Goal: Task Accomplishment & Management: Use online tool/utility

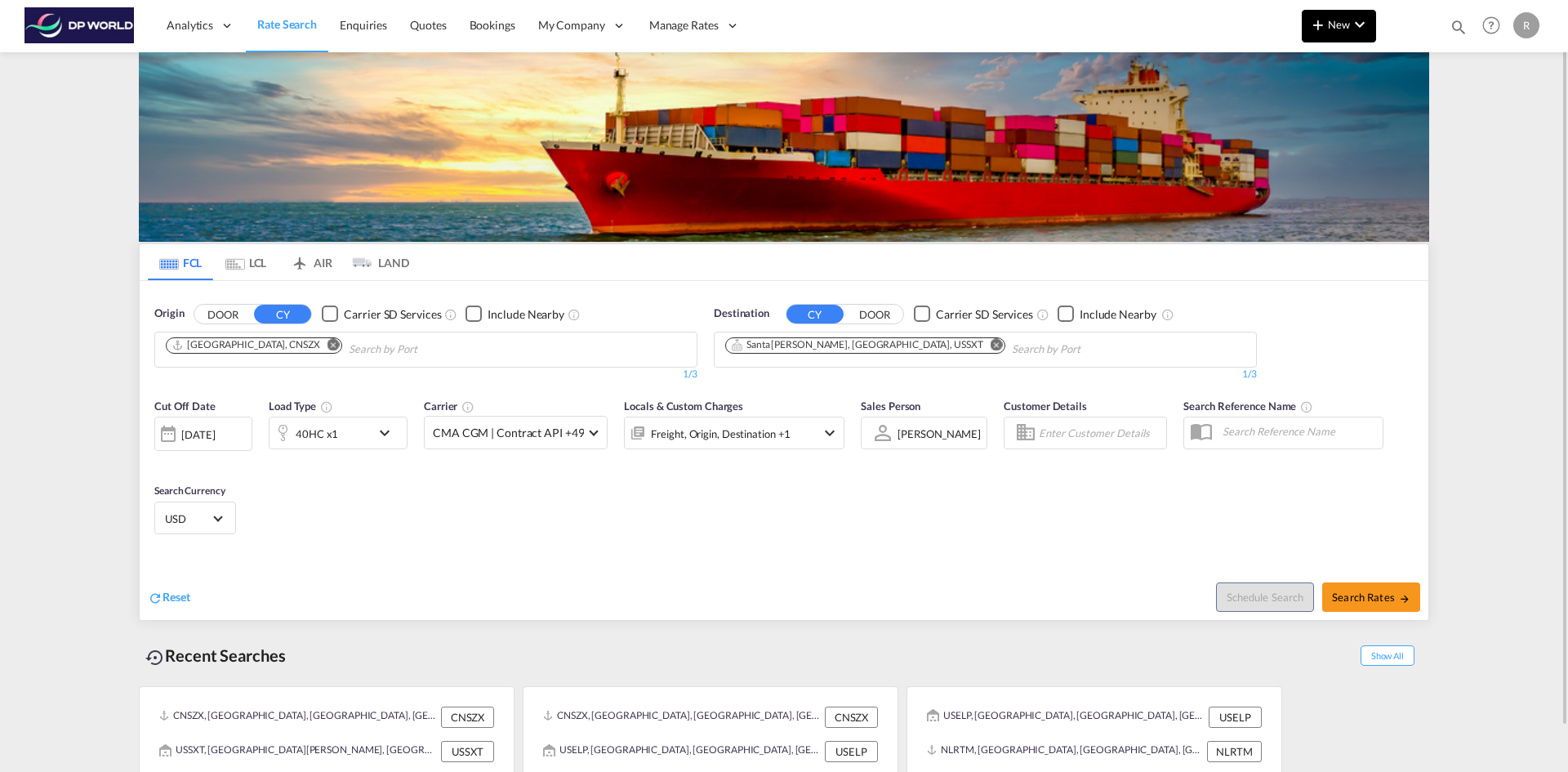
click at [1339, 20] on span "New" at bounding box center [1339, 24] width 61 height 13
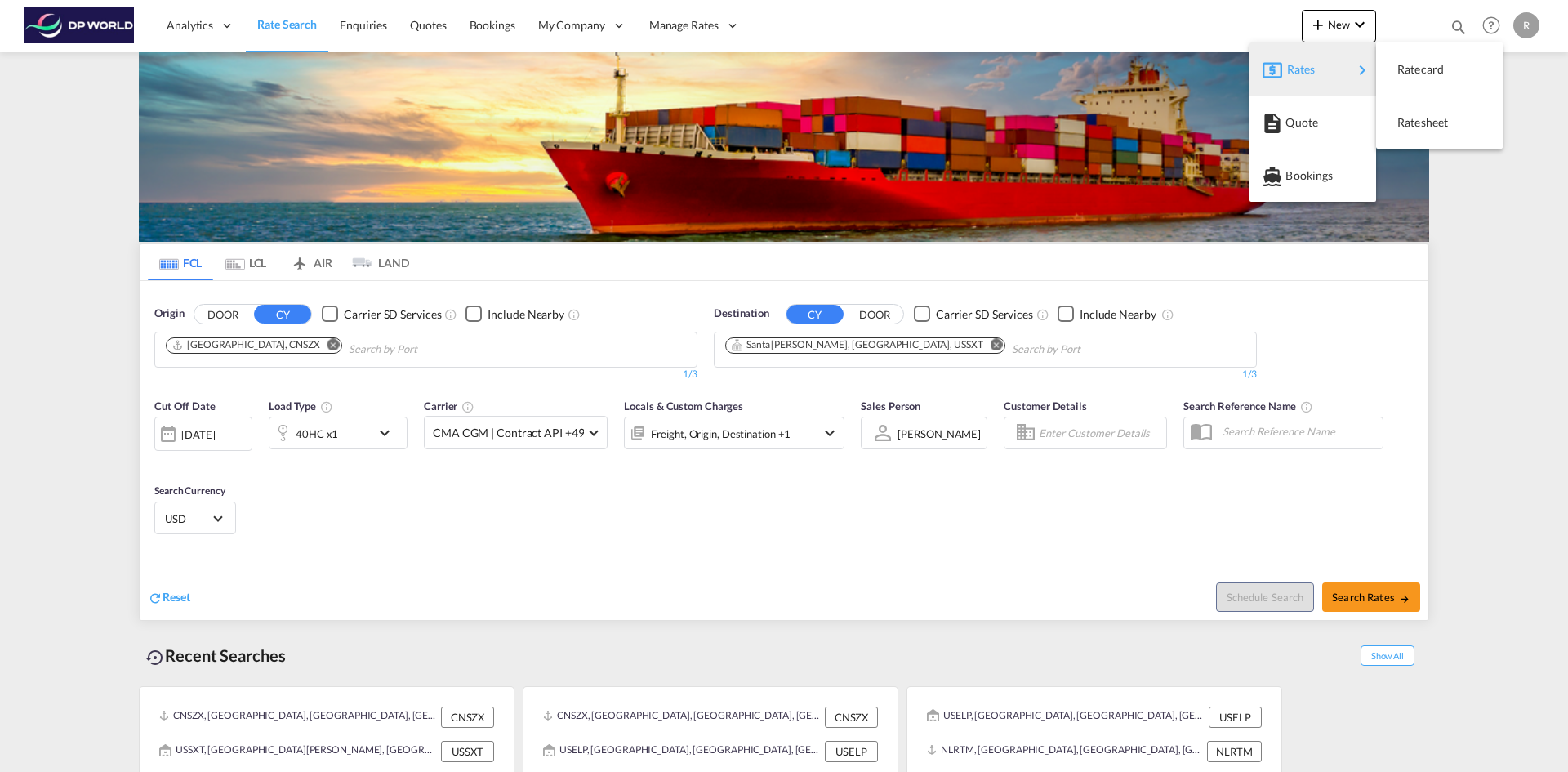
click at [1324, 68] on div "Rates" at bounding box center [1320, 70] width 65 height 41
click at [1410, 116] on span "Ratesheet" at bounding box center [1407, 123] width 18 height 32
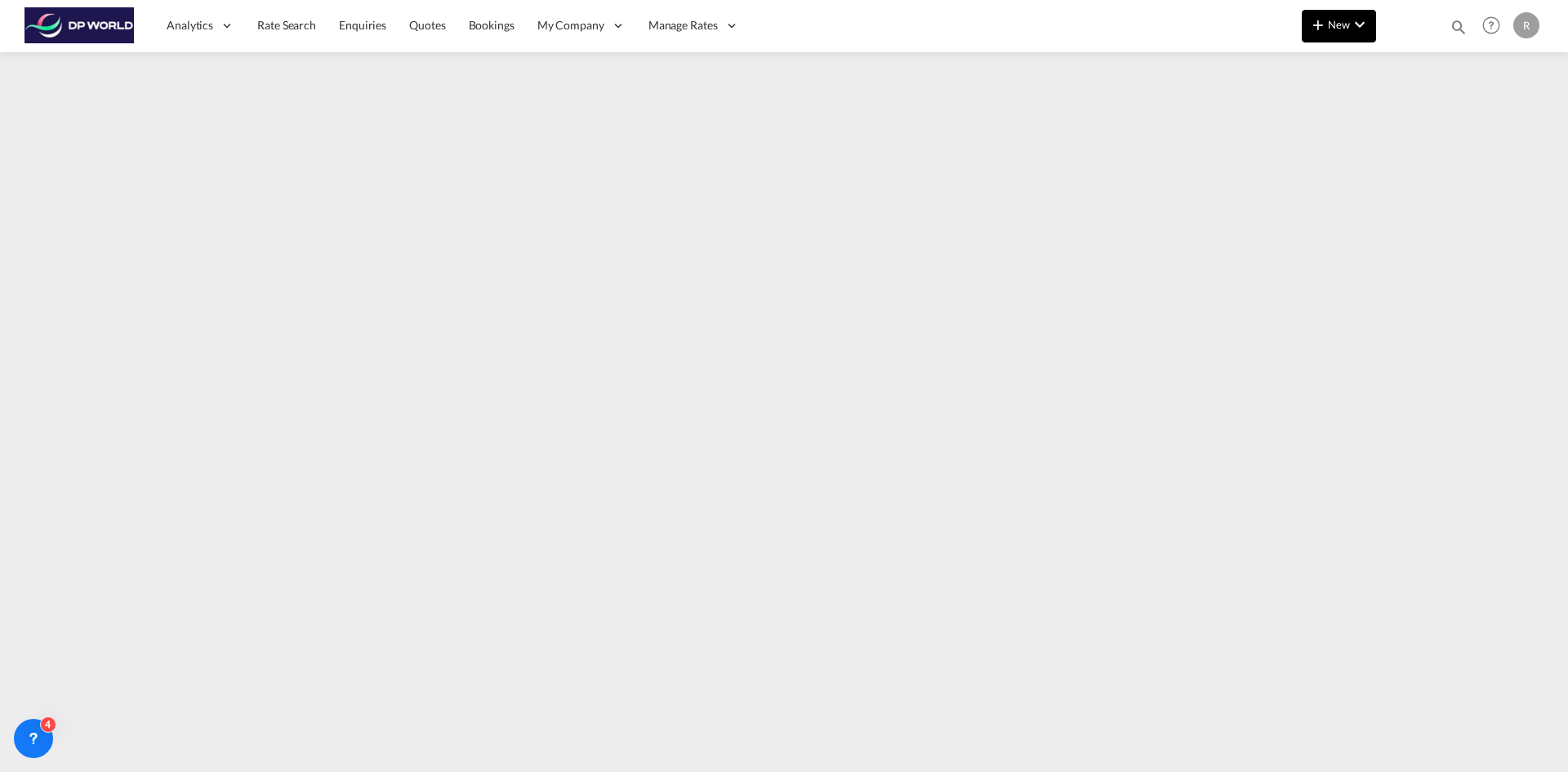
click at [1323, 20] on md-icon "icon-plus 400-fg" at bounding box center [1318, 24] width 20 height 20
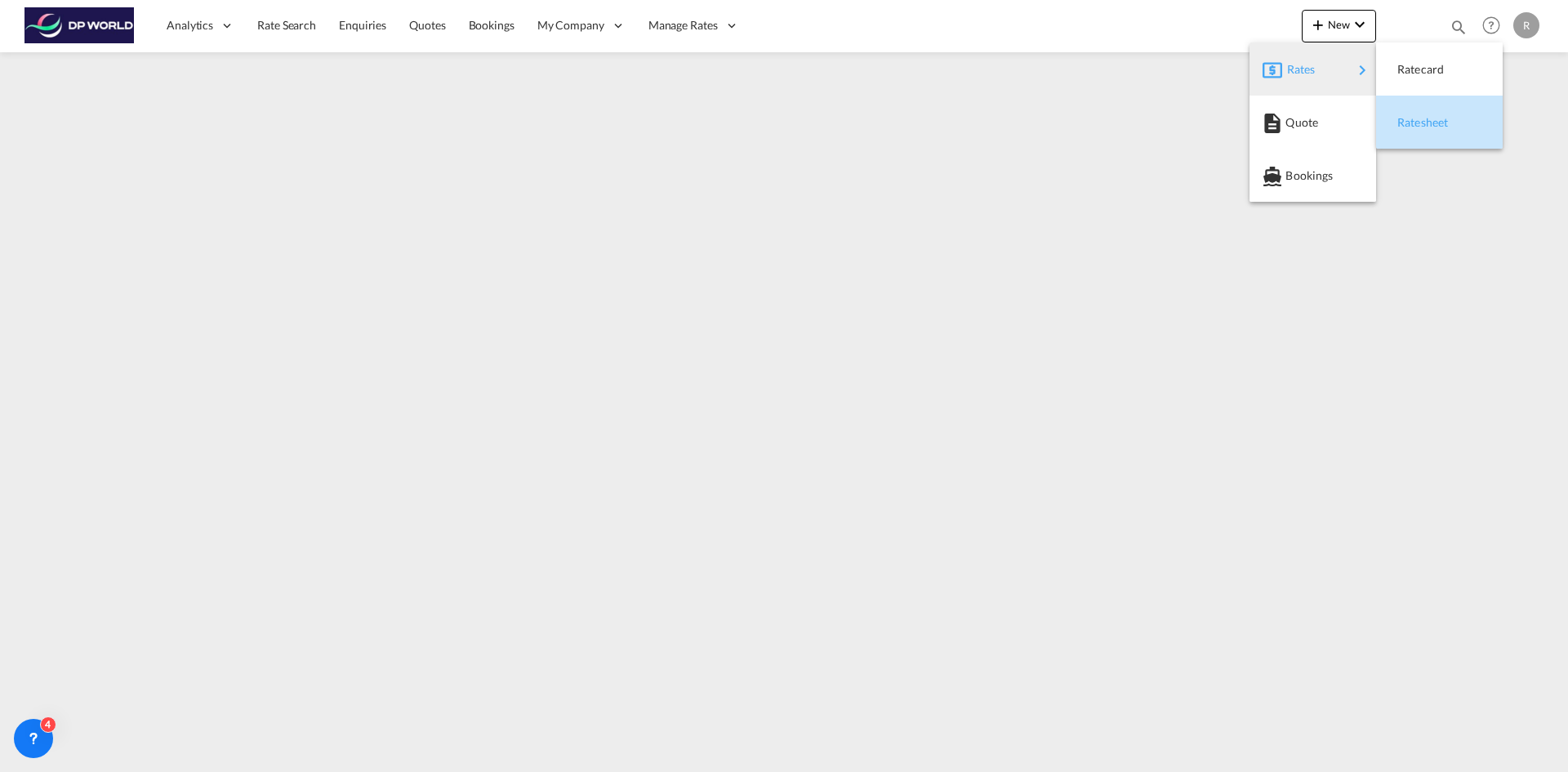
click at [1413, 129] on span "Ratesheet" at bounding box center [1407, 123] width 18 height 32
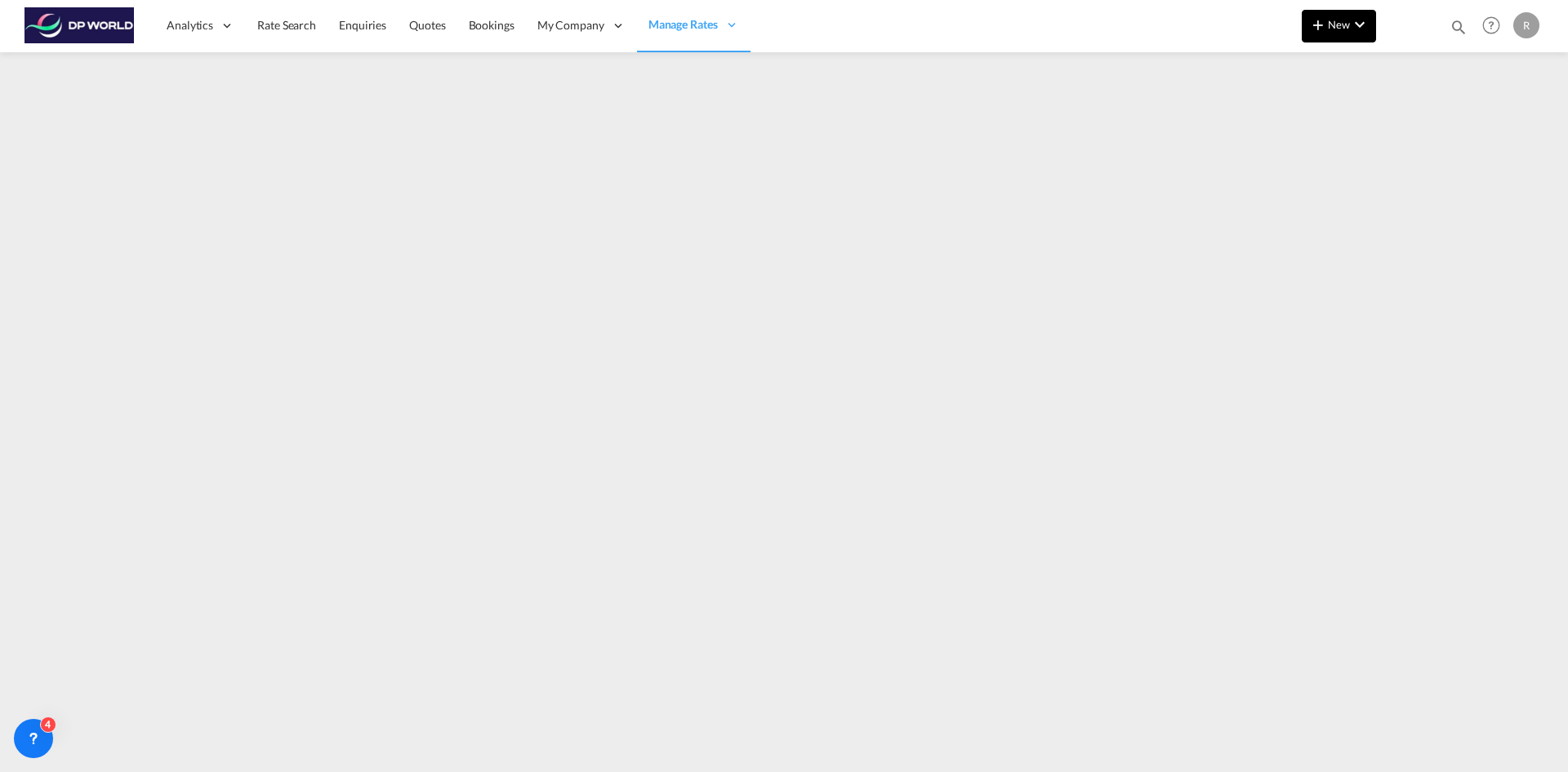
click at [1367, 33] on md-icon "icon-chevron-down" at bounding box center [1360, 24] width 20 height 20
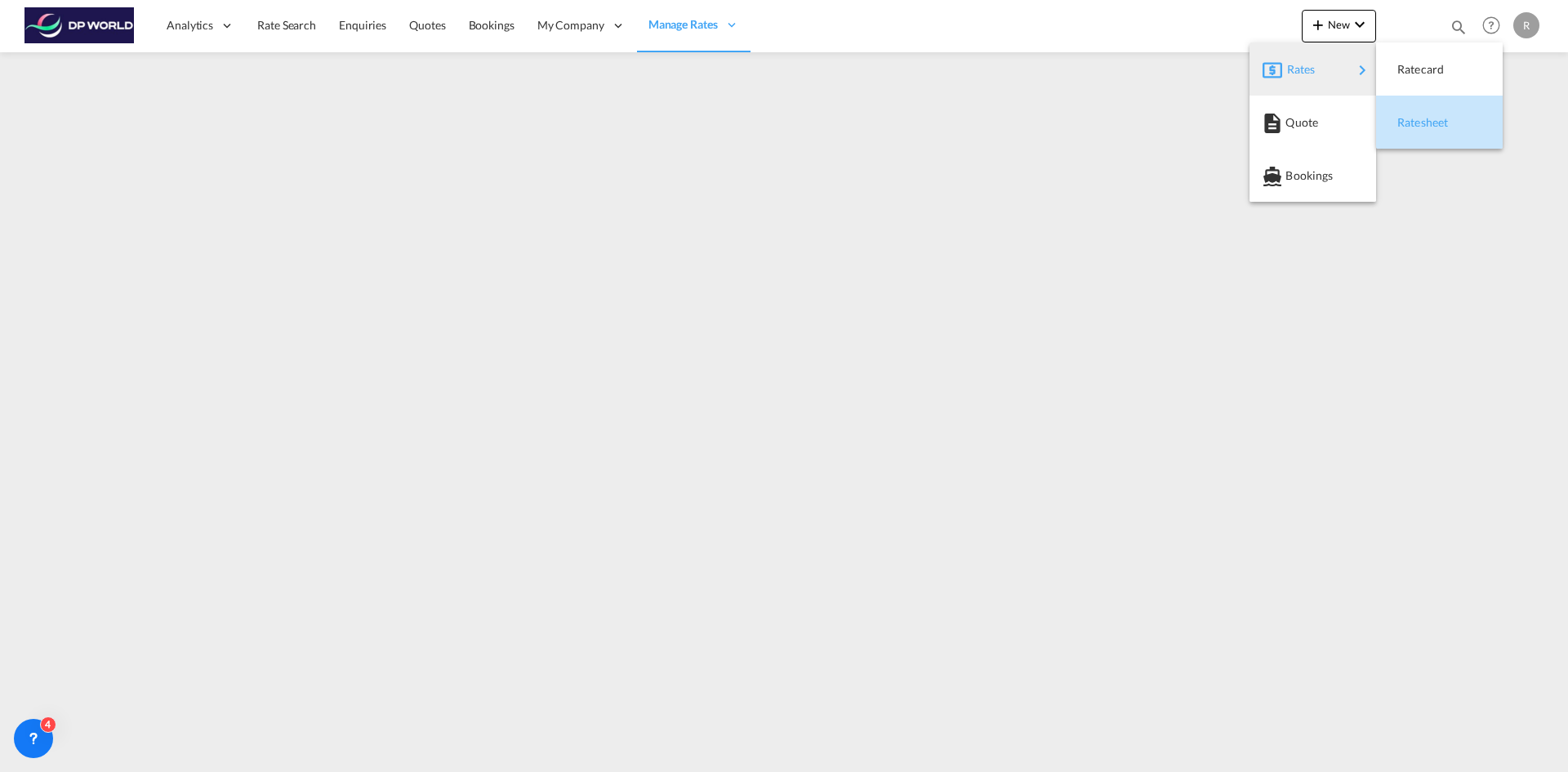
click at [1407, 125] on span "Ratesheet" at bounding box center [1407, 123] width 18 height 32
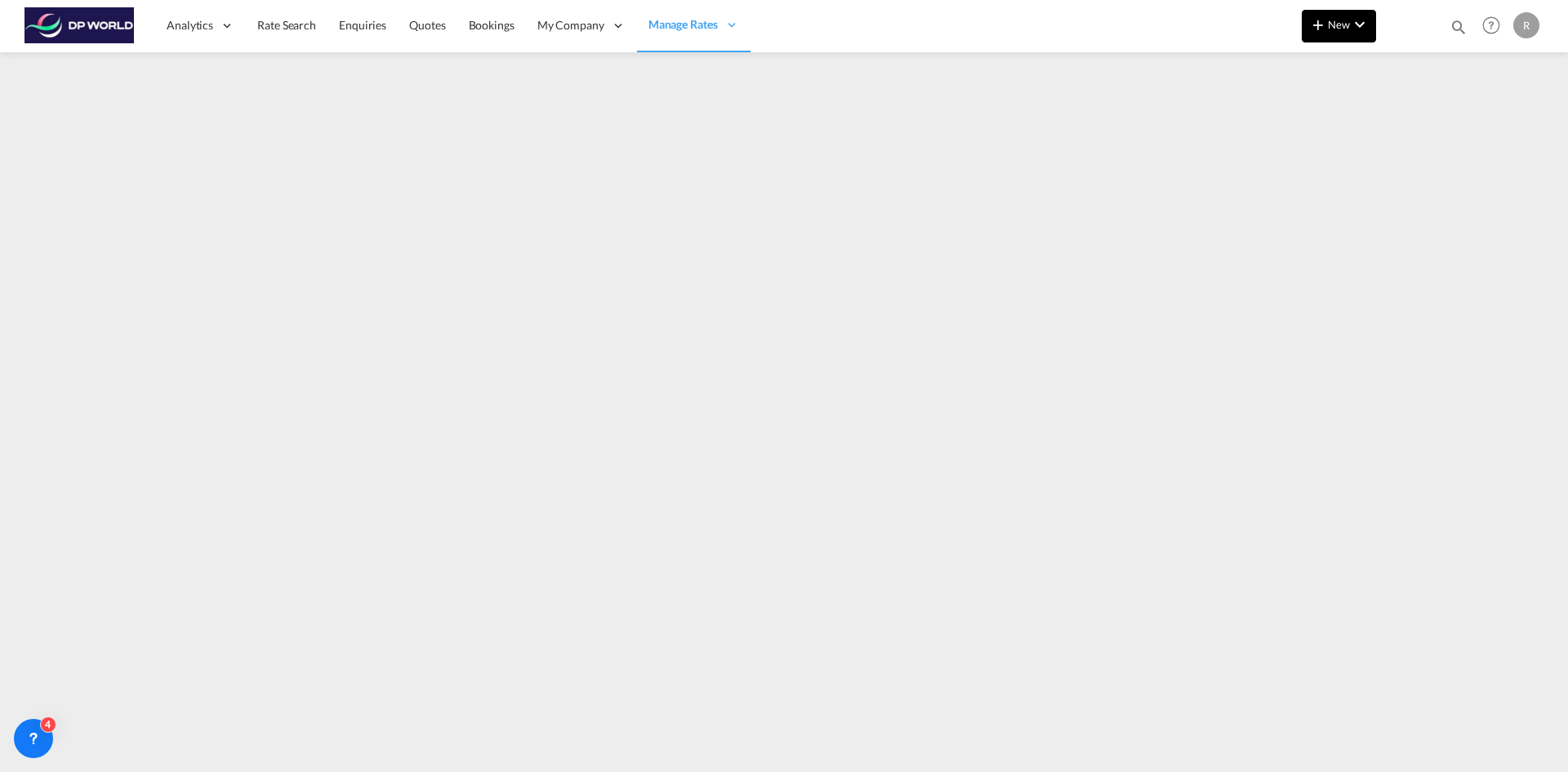
click at [1325, 26] on md-icon "icon-plus 400-fg" at bounding box center [1318, 24] width 20 height 20
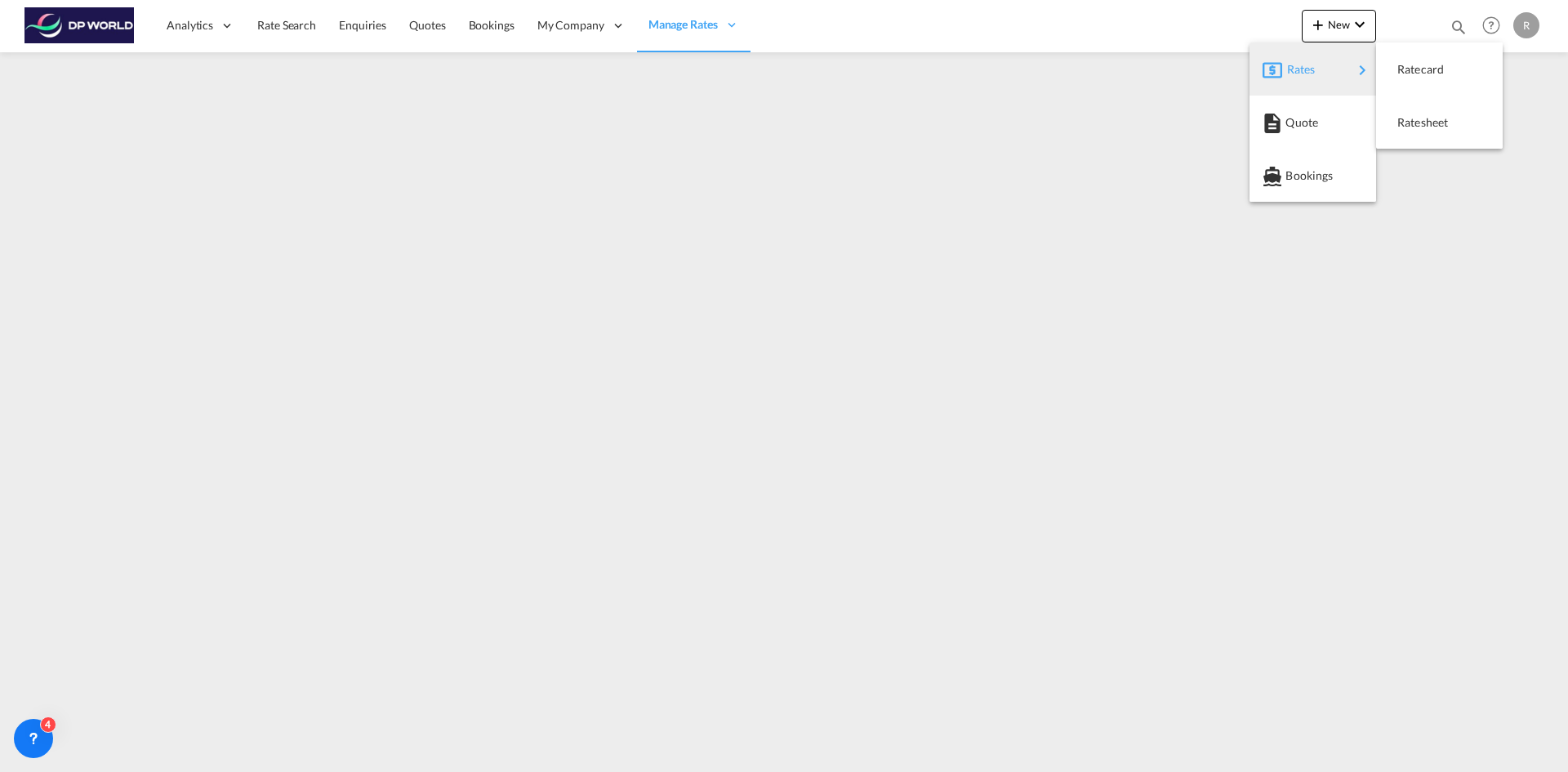
click at [1321, 64] on div "Rates" at bounding box center [1320, 70] width 65 height 41
click at [1405, 122] on span "Ratesheet" at bounding box center [1407, 123] width 18 height 32
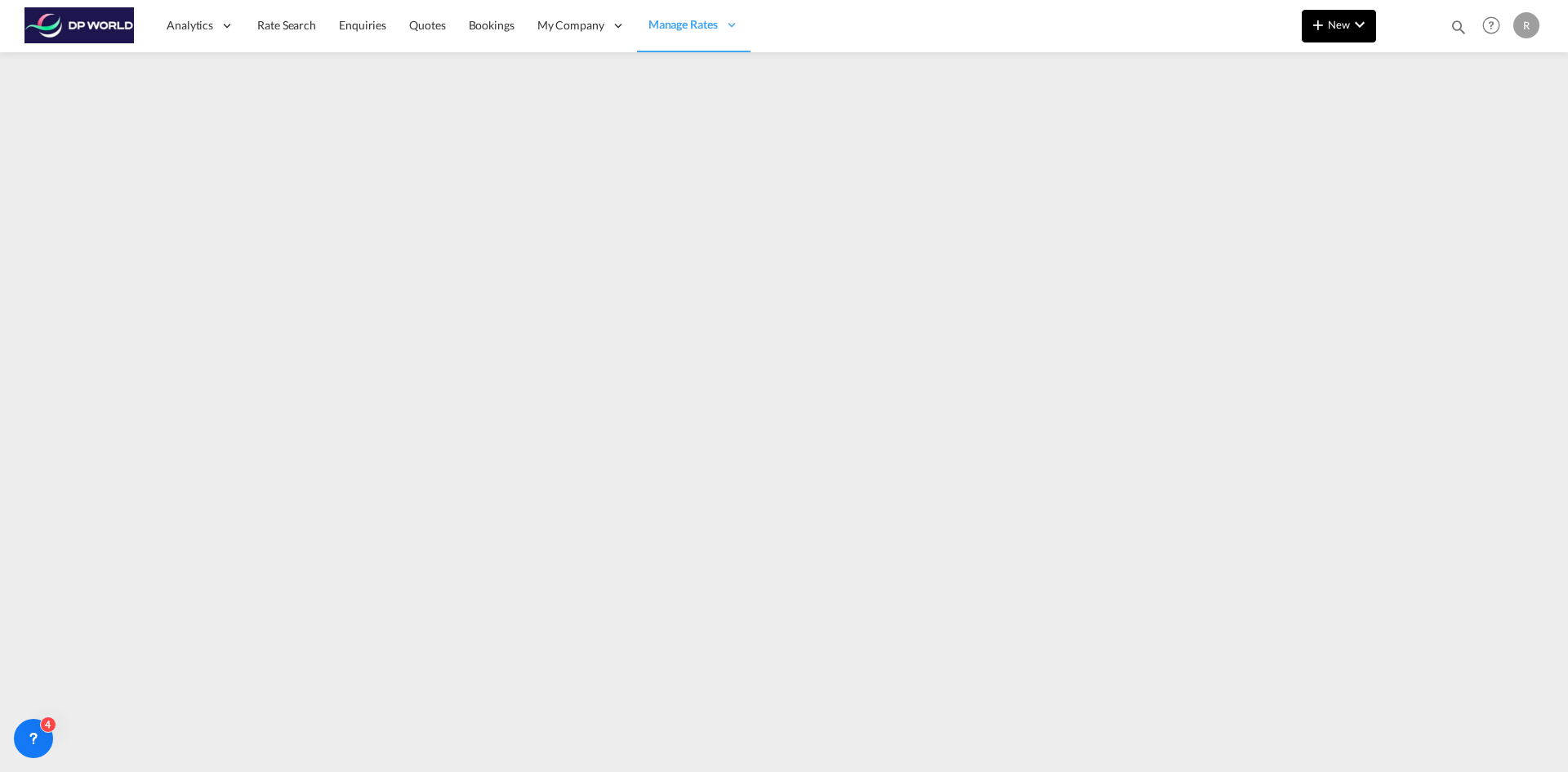
click at [1315, 22] on md-icon "icon-plus 400-fg" at bounding box center [1318, 24] width 20 height 20
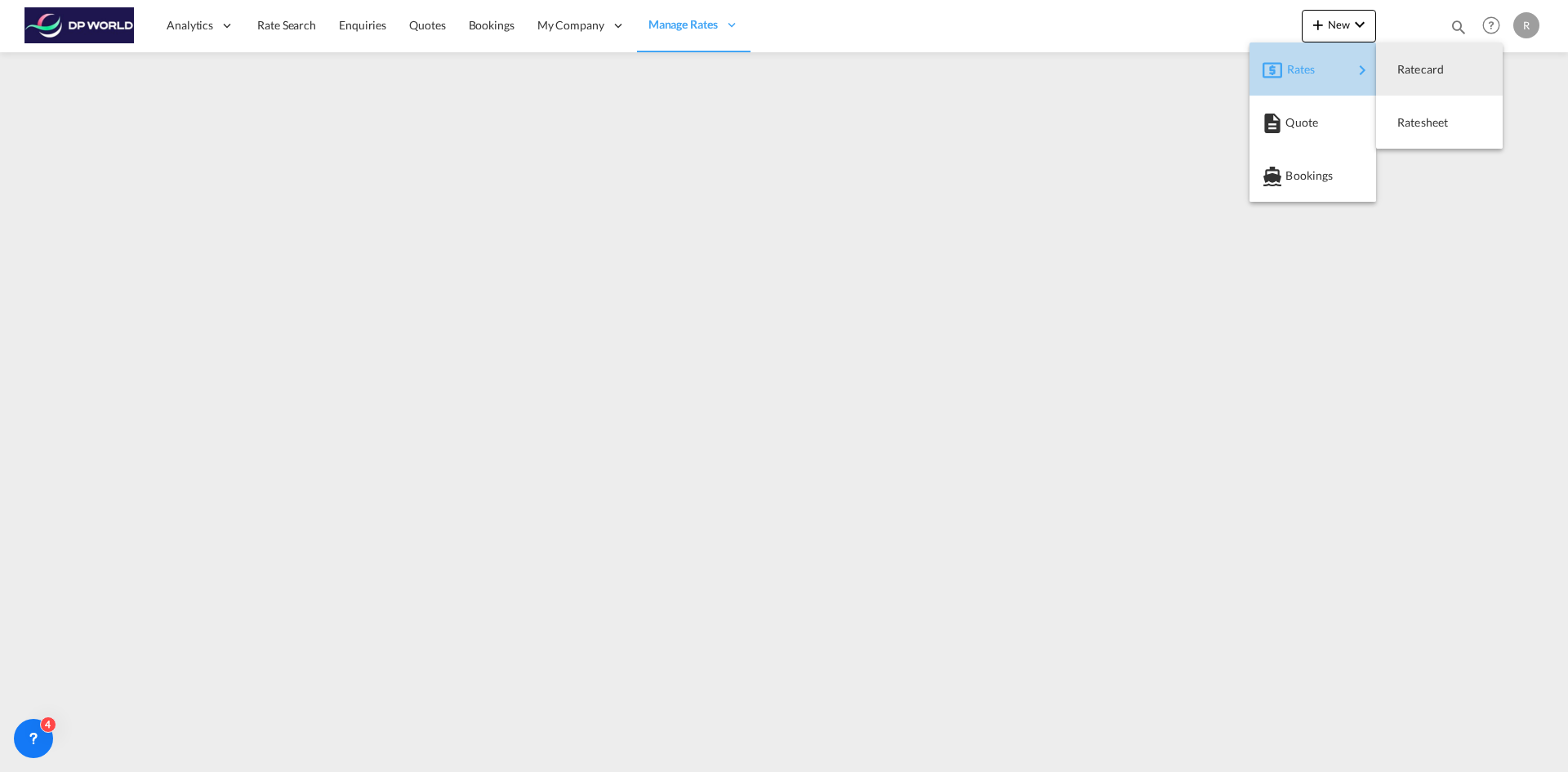
click at [1306, 63] on span "Rates" at bounding box center [1298, 69] width 20 height 32
click at [1416, 125] on span "Ratesheet" at bounding box center [1407, 123] width 18 height 32
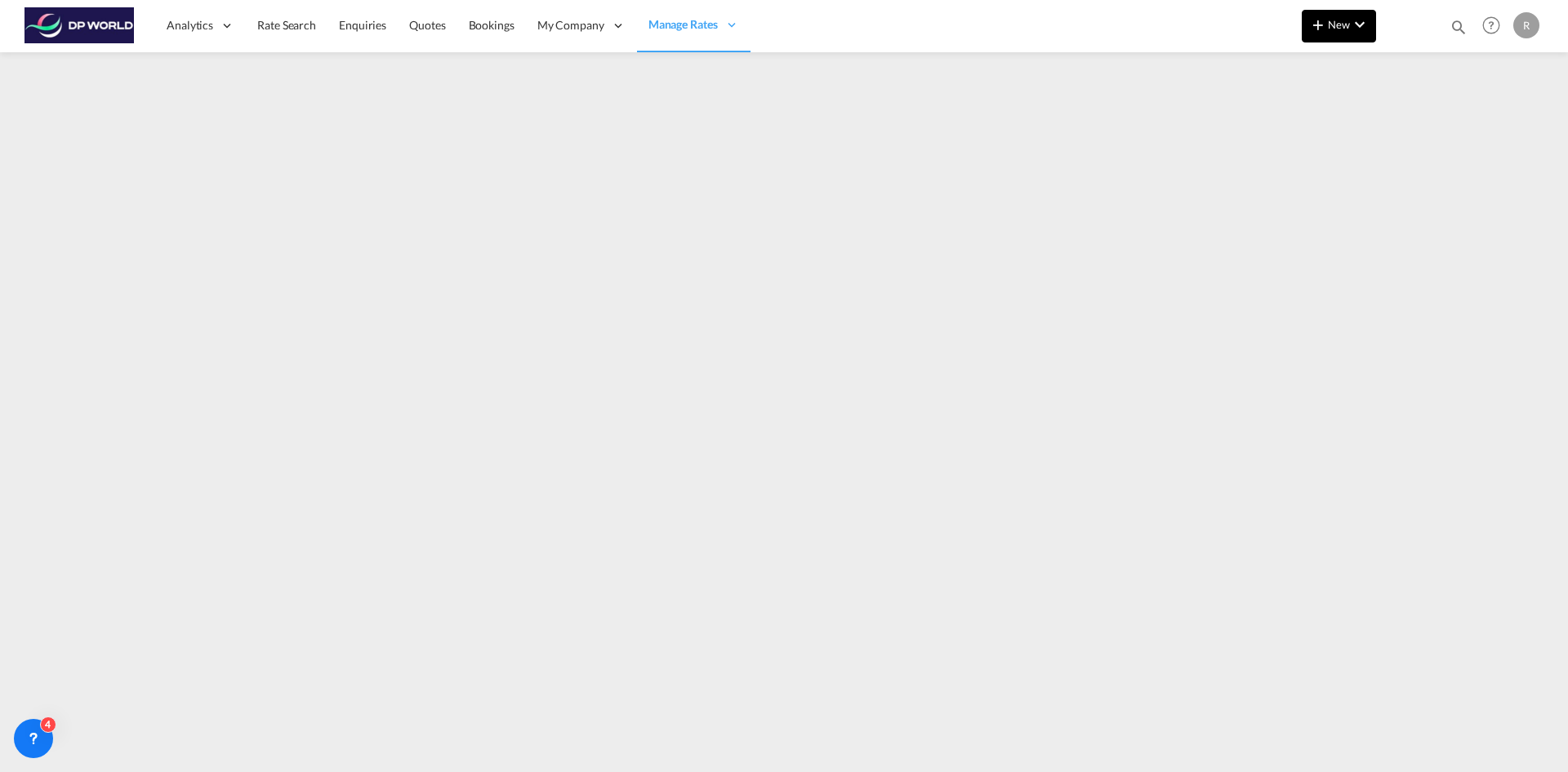
click at [1350, 23] on md-icon "icon-chevron-down" at bounding box center [1360, 24] width 20 height 20
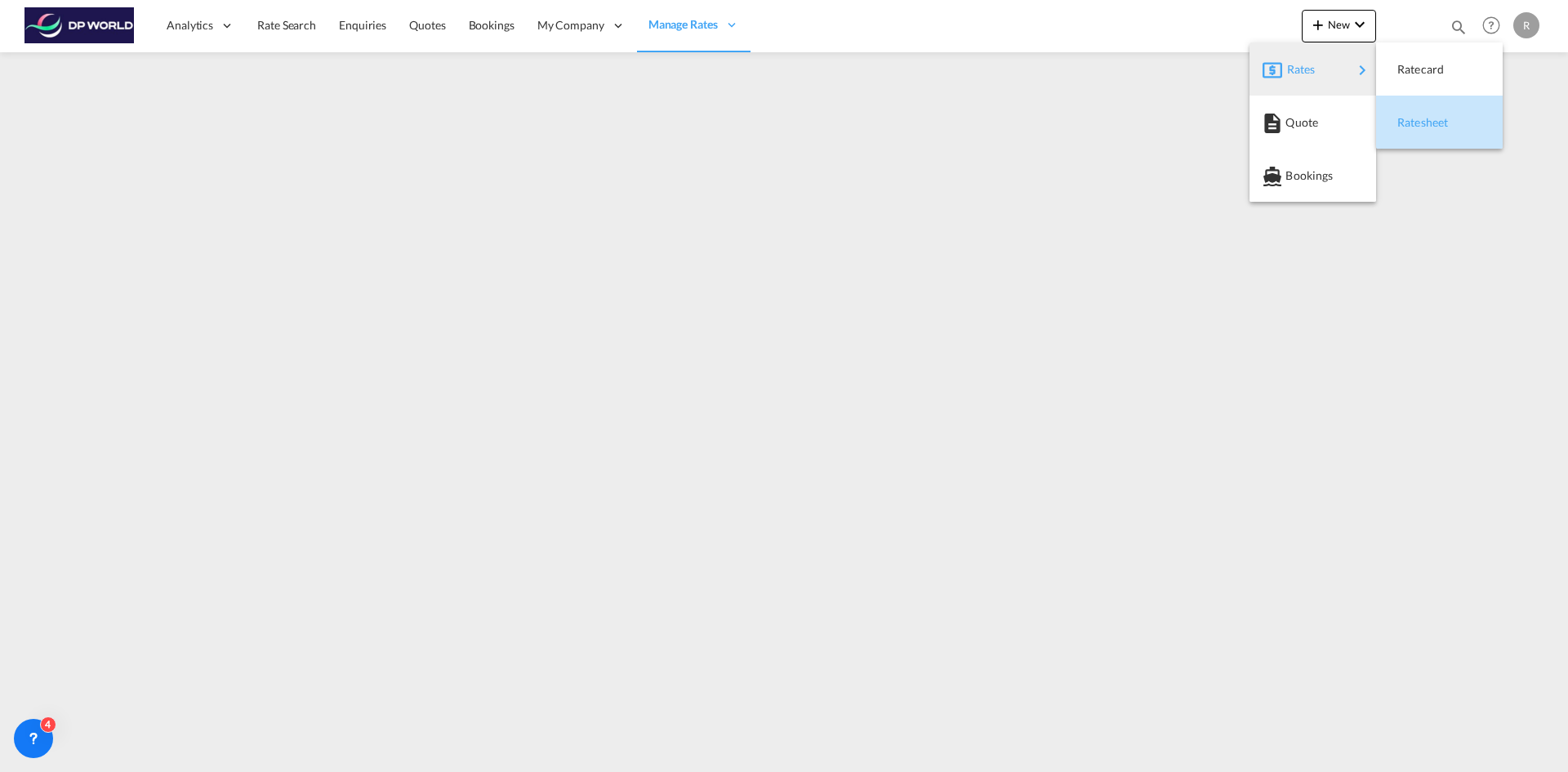
click at [1416, 128] on span "Ratesheet" at bounding box center [1407, 123] width 18 height 32
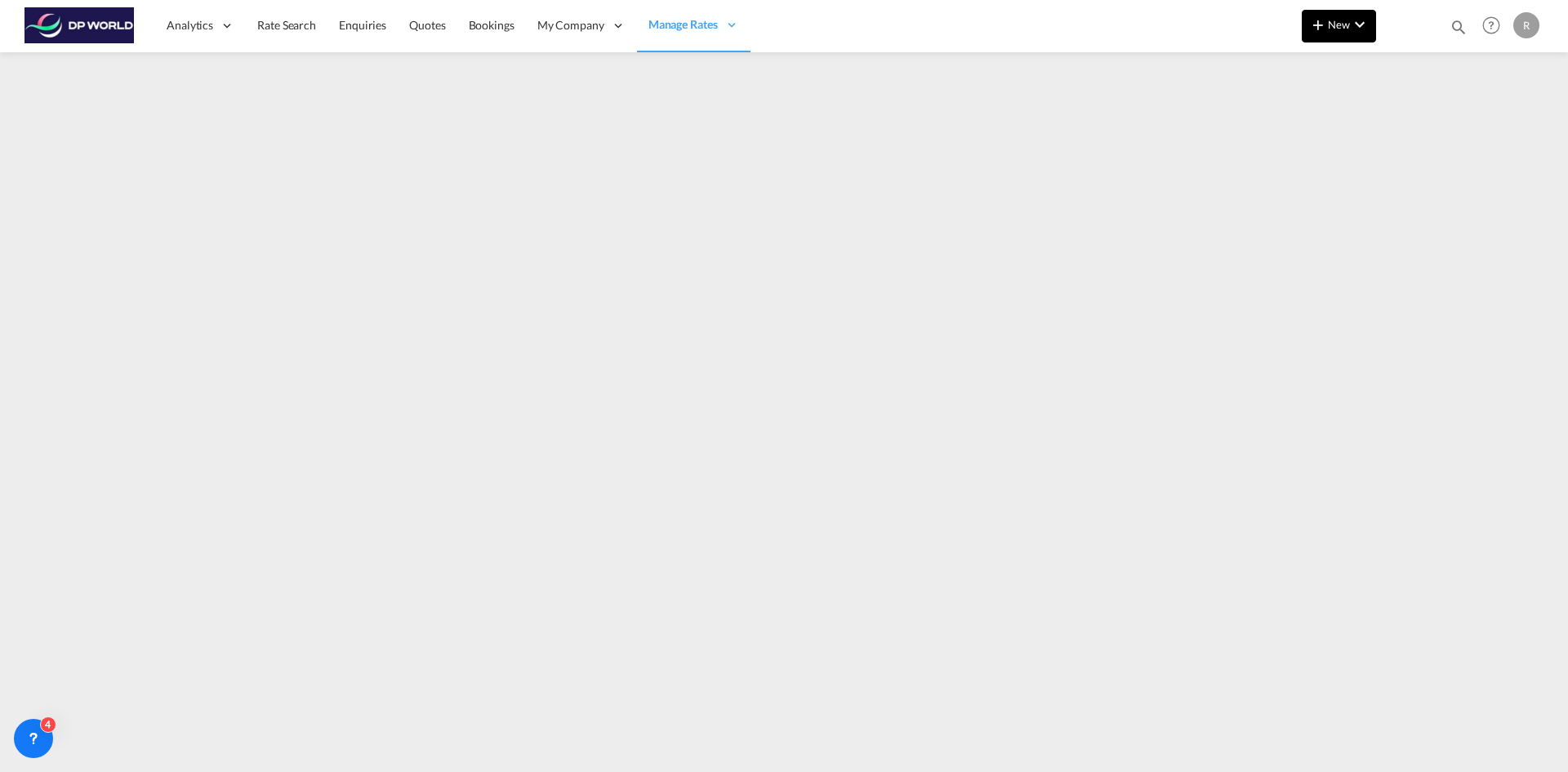
click at [1347, 33] on button "New" at bounding box center [1339, 26] width 74 height 32
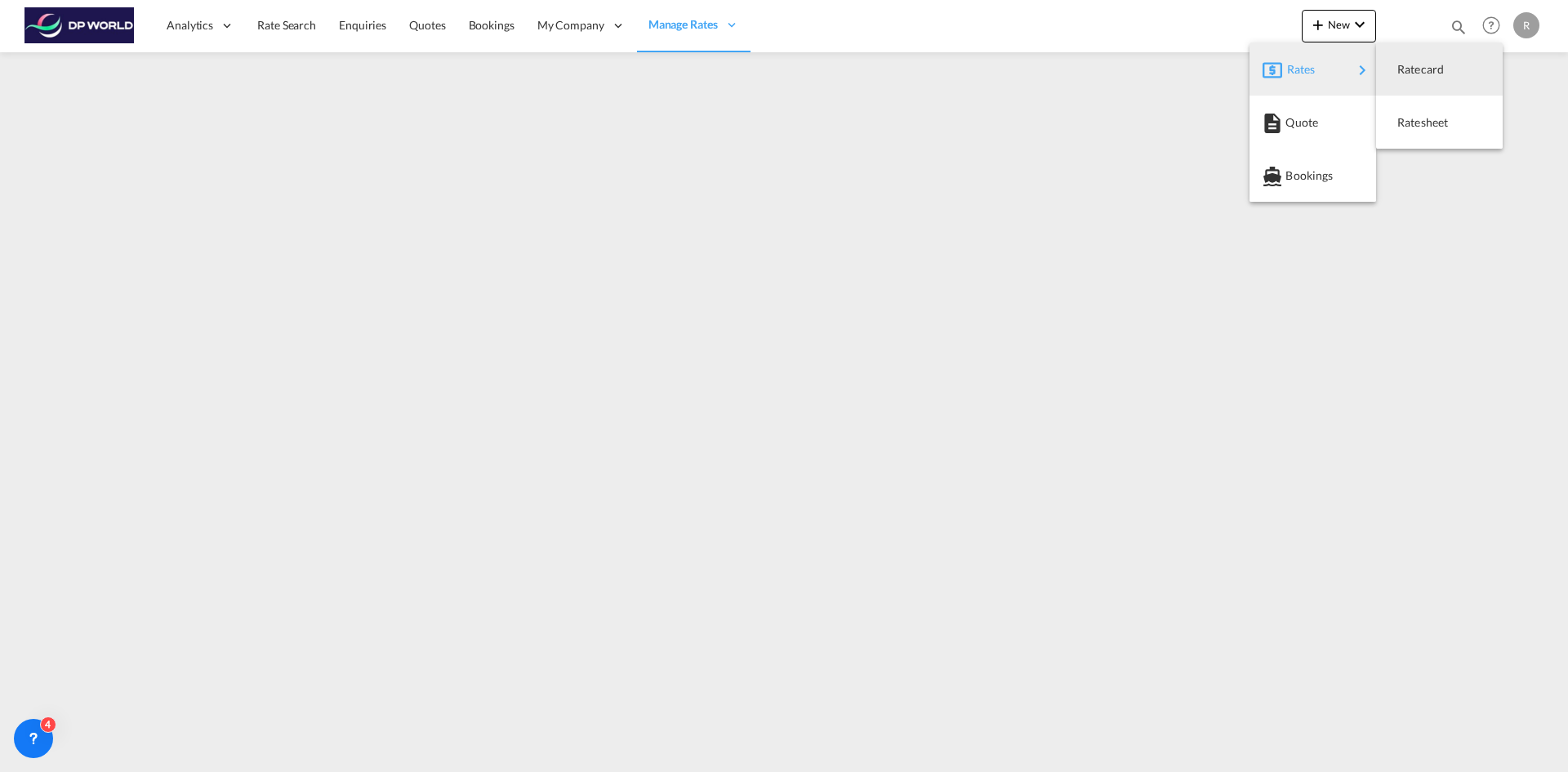
click at [1307, 64] on span "Rates" at bounding box center [1298, 69] width 20 height 32
click at [1416, 72] on span "Ratecard" at bounding box center [1407, 69] width 18 height 32
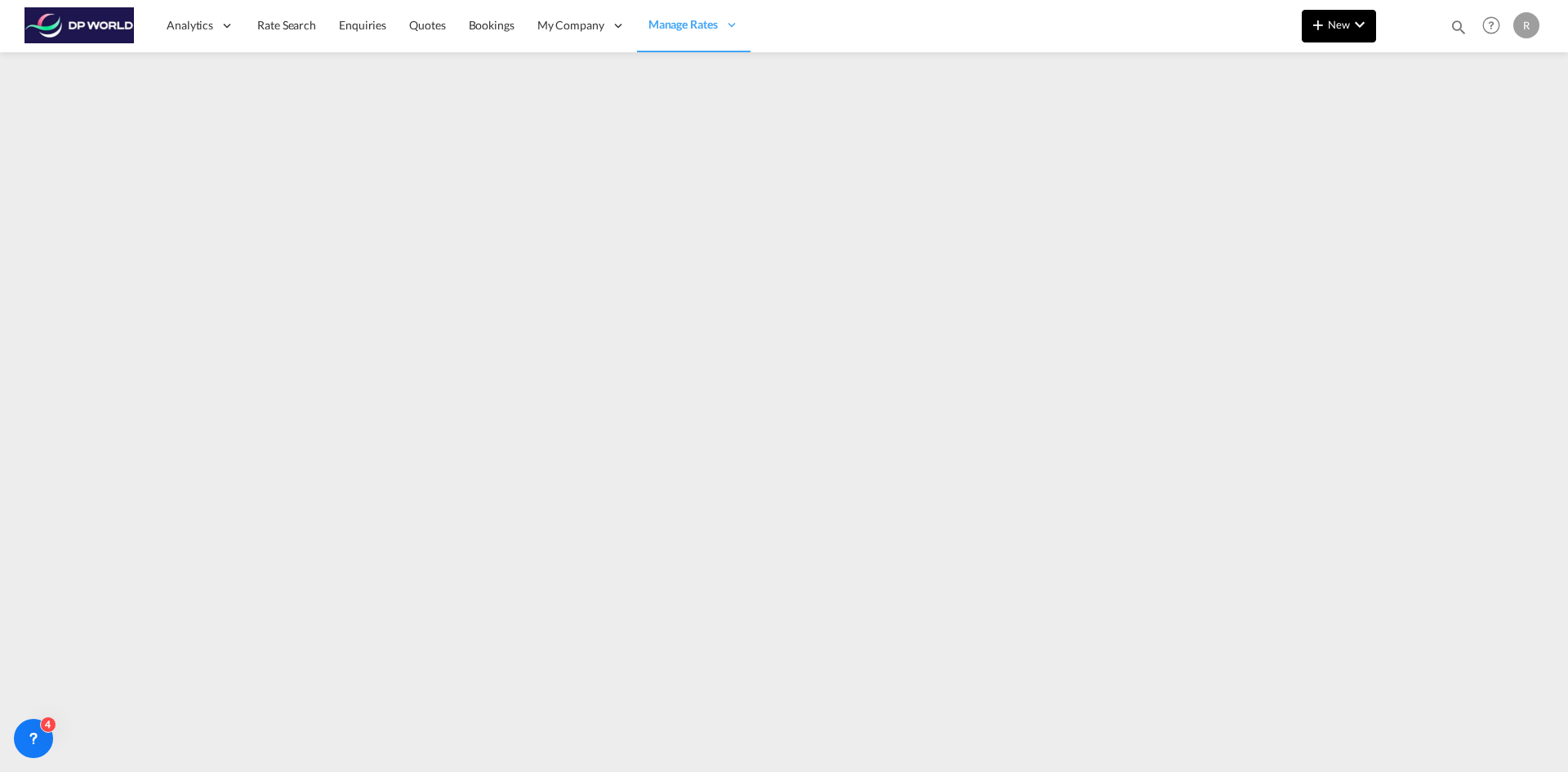
click at [1338, 26] on span "New" at bounding box center [1339, 24] width 61 height 13
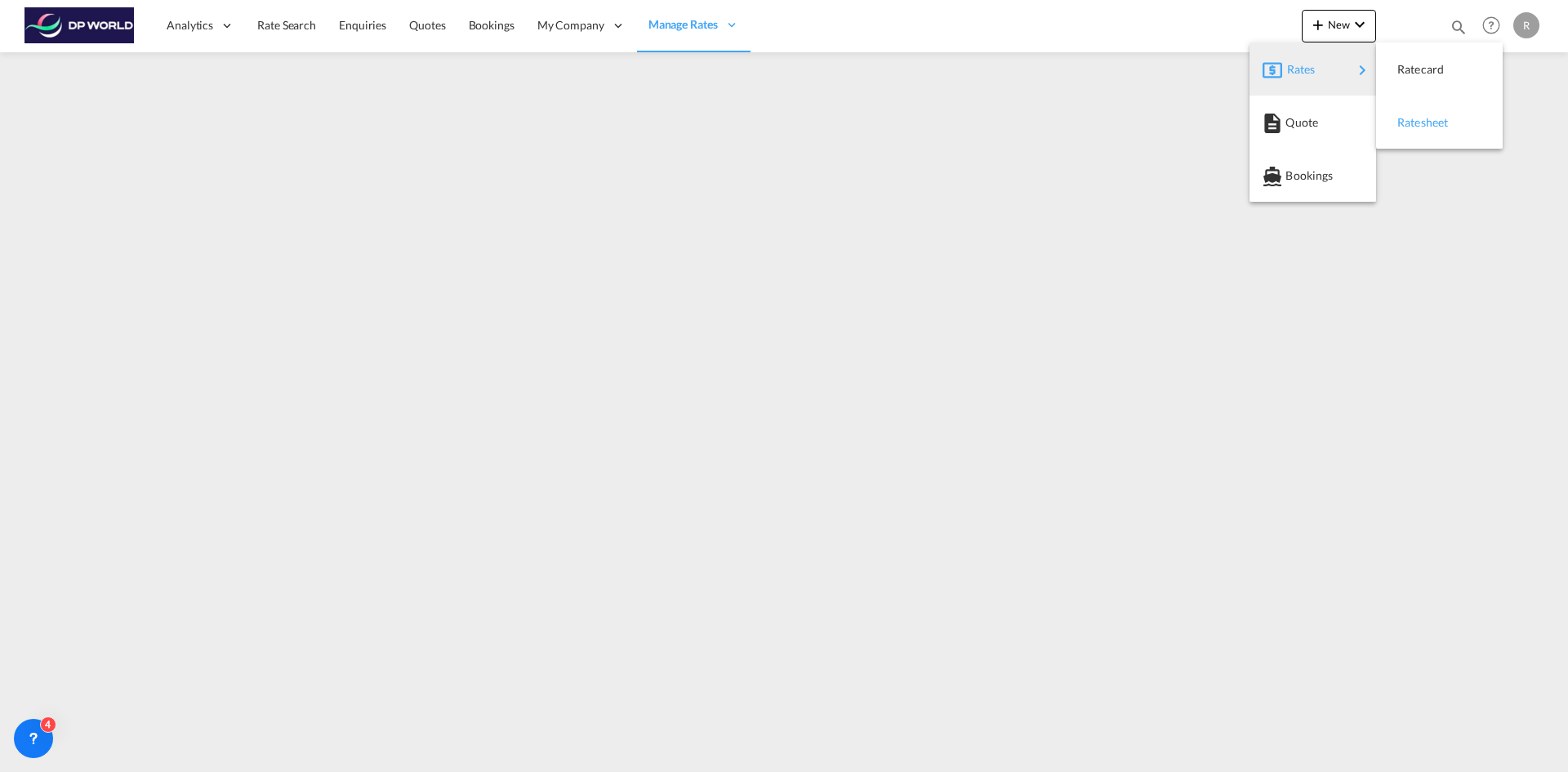
click at [1416, 125] on span "Ratesheet" at bounding box center [1407, 123] width 18 height 32
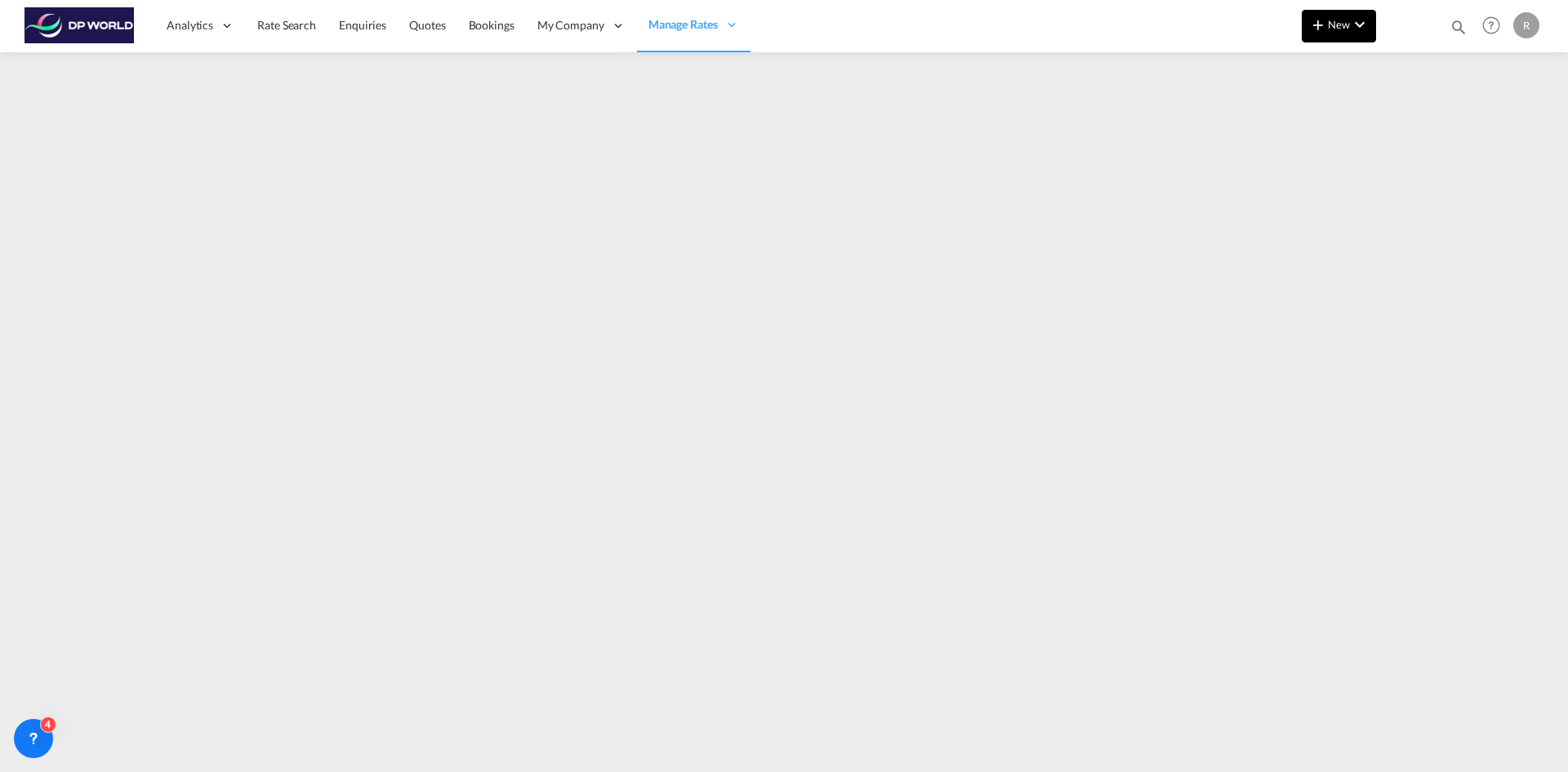
click at [1317, 27] on md-icon "icon-plus 400-fg" at bounding box center [1318, 24] width 20 height 20
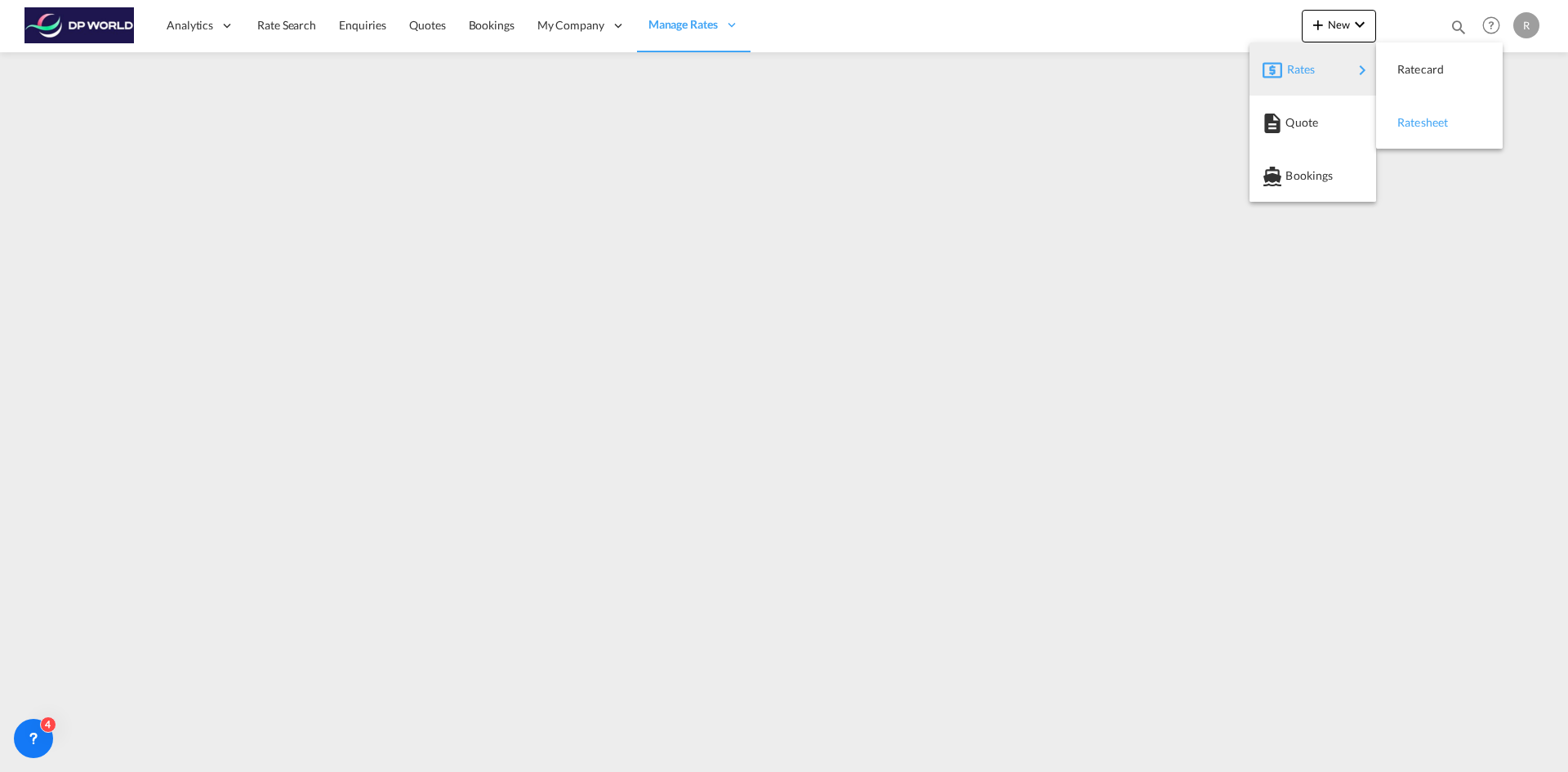
click at [1425, 134] on div "Ratesheet" at bounding box center [1427, 123] width 60 height 41
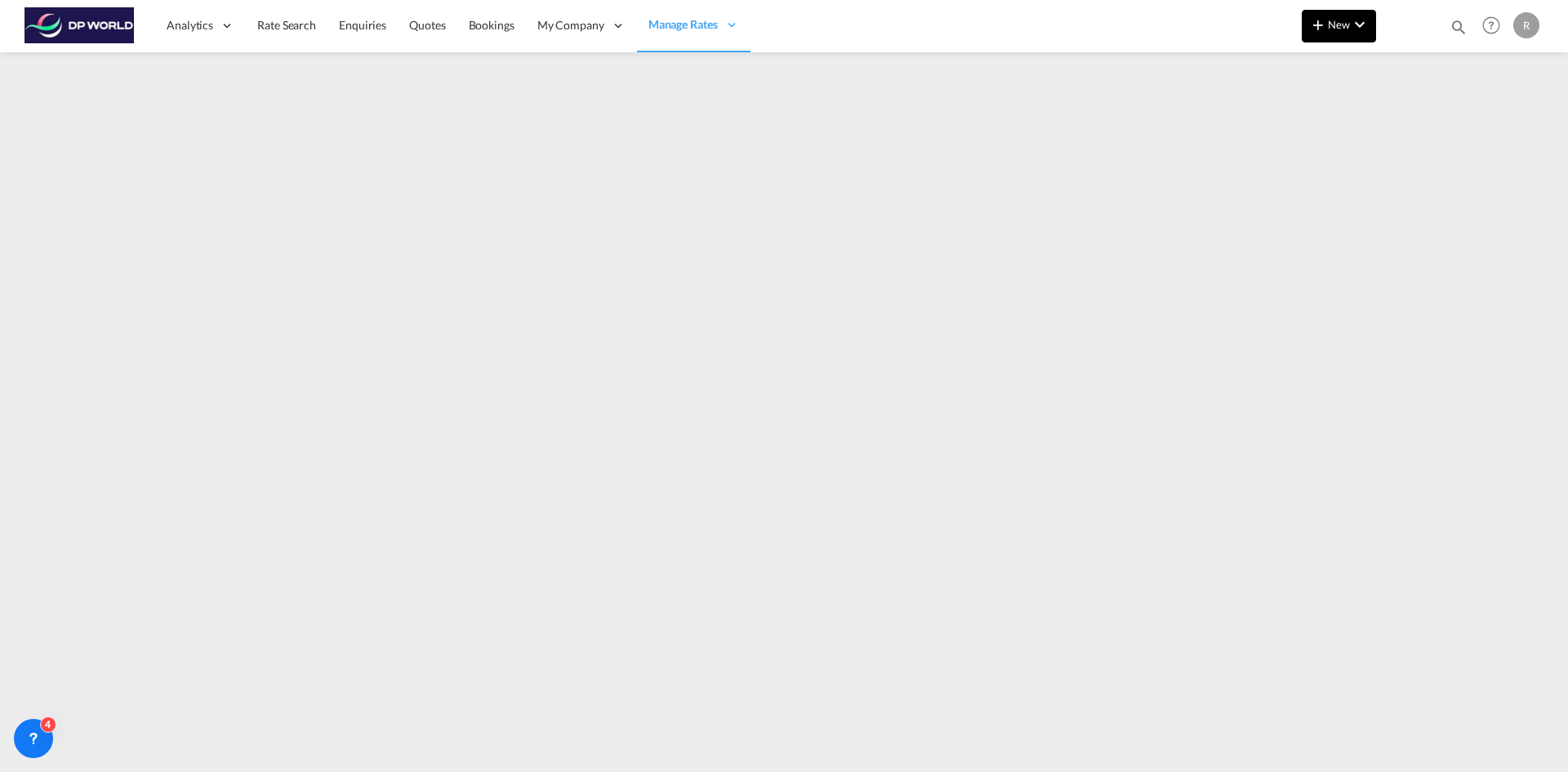
click at [1345, 32] on button "New" at bounding box center [1339, 26] width 74 height 32
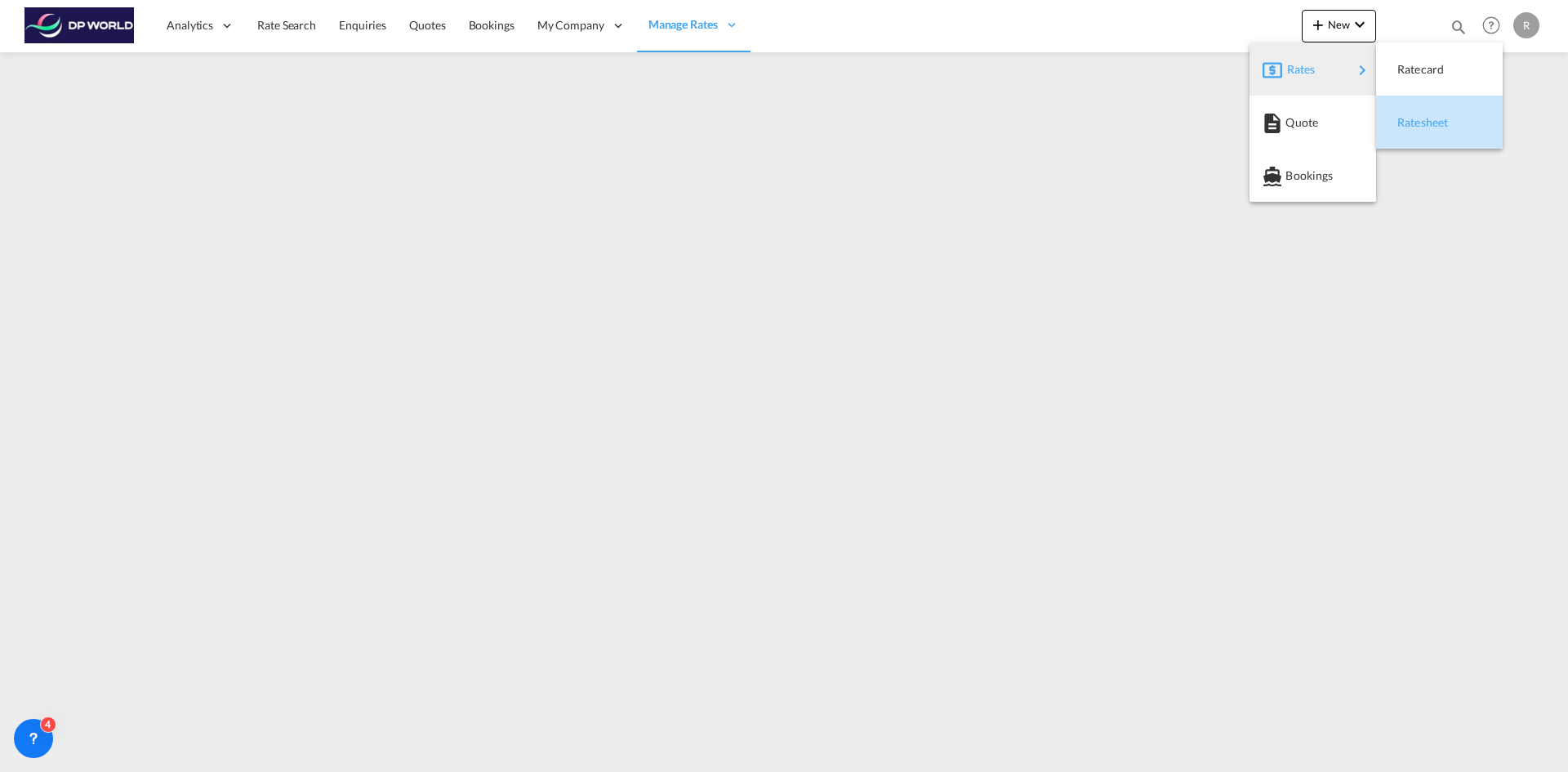
click at [1409, 119] on span "Ratesheet" at bounding box center [1407, 123] width 18 height 32
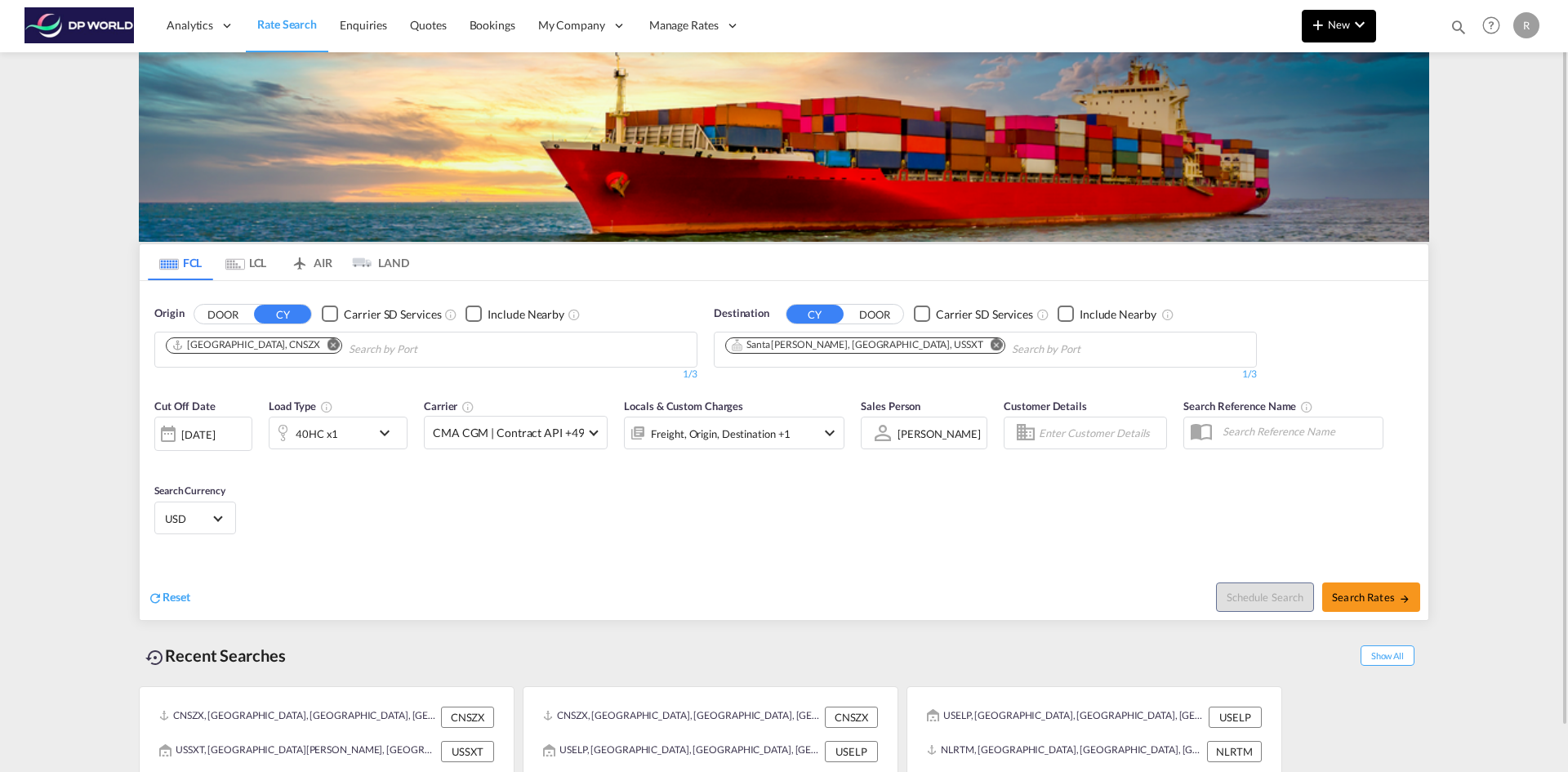
click at [1336, 23] on span "New" at bounding box center [1339, 24] width 61 height 13
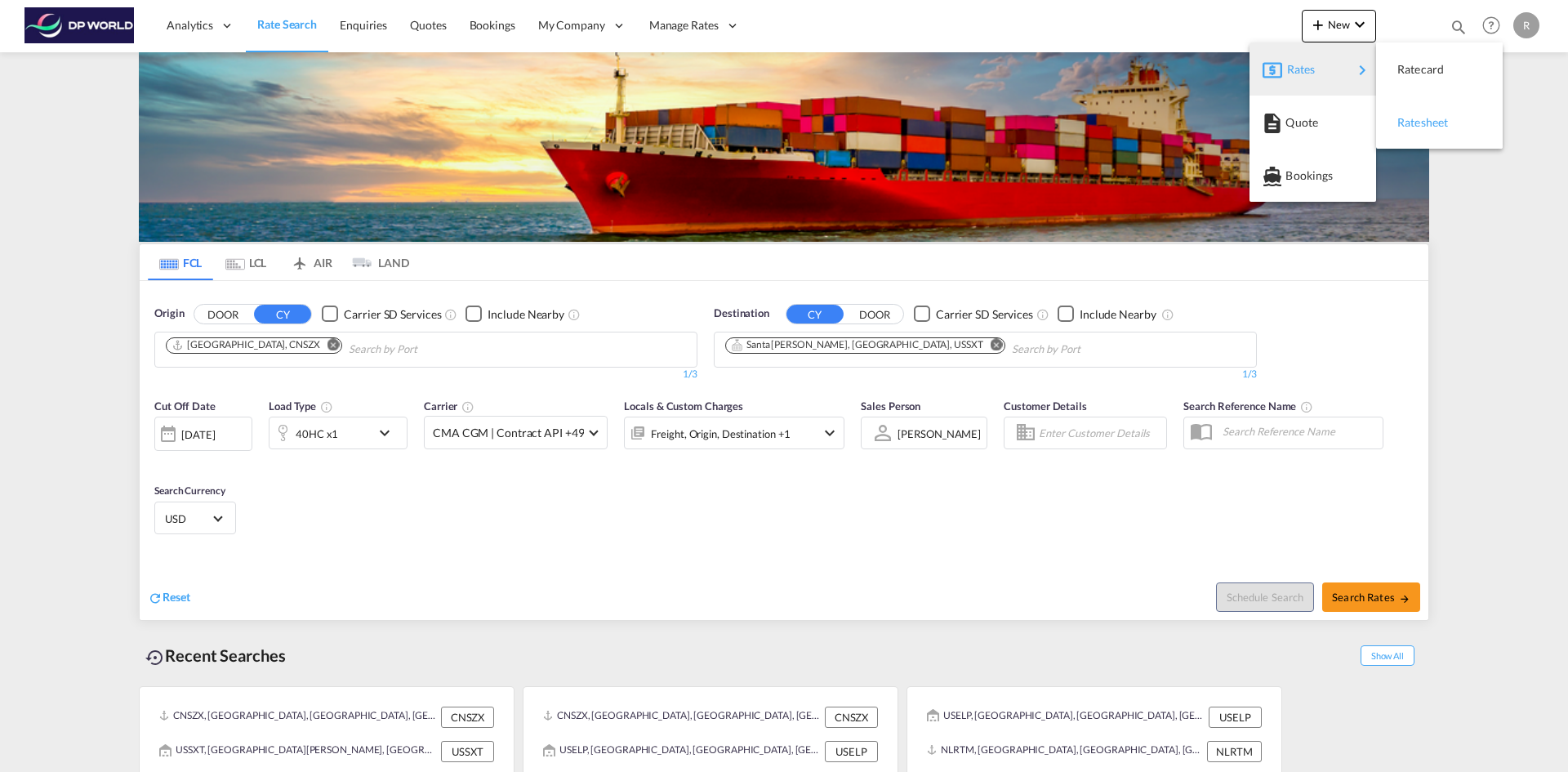
click at [1416, 117] on span "Ratesheet" at bounding box center [1407, 123] width 18 height 32
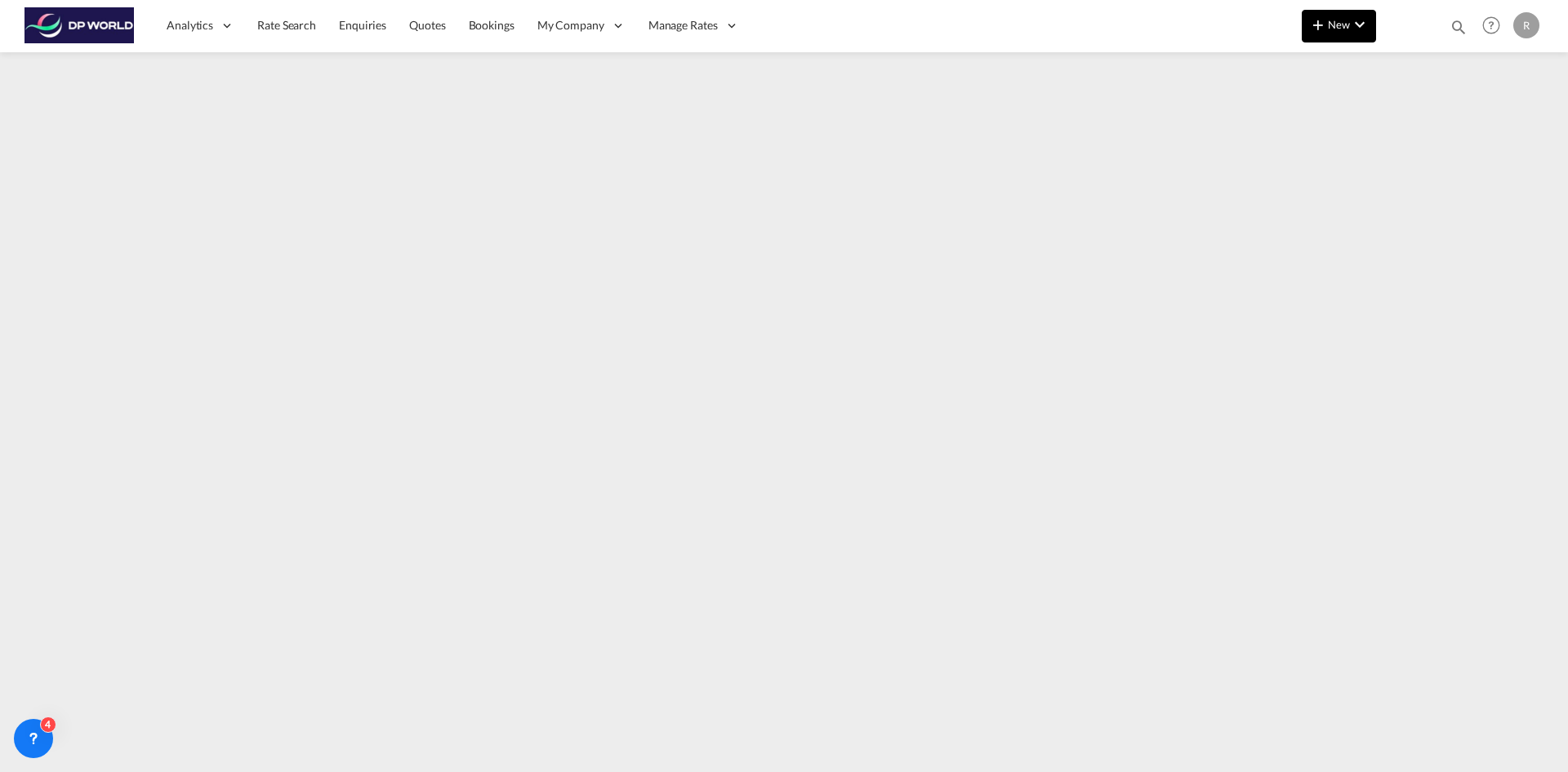
click at [1347, 30] on span "New" at bounding box center [1339, 24] width 61 height 13
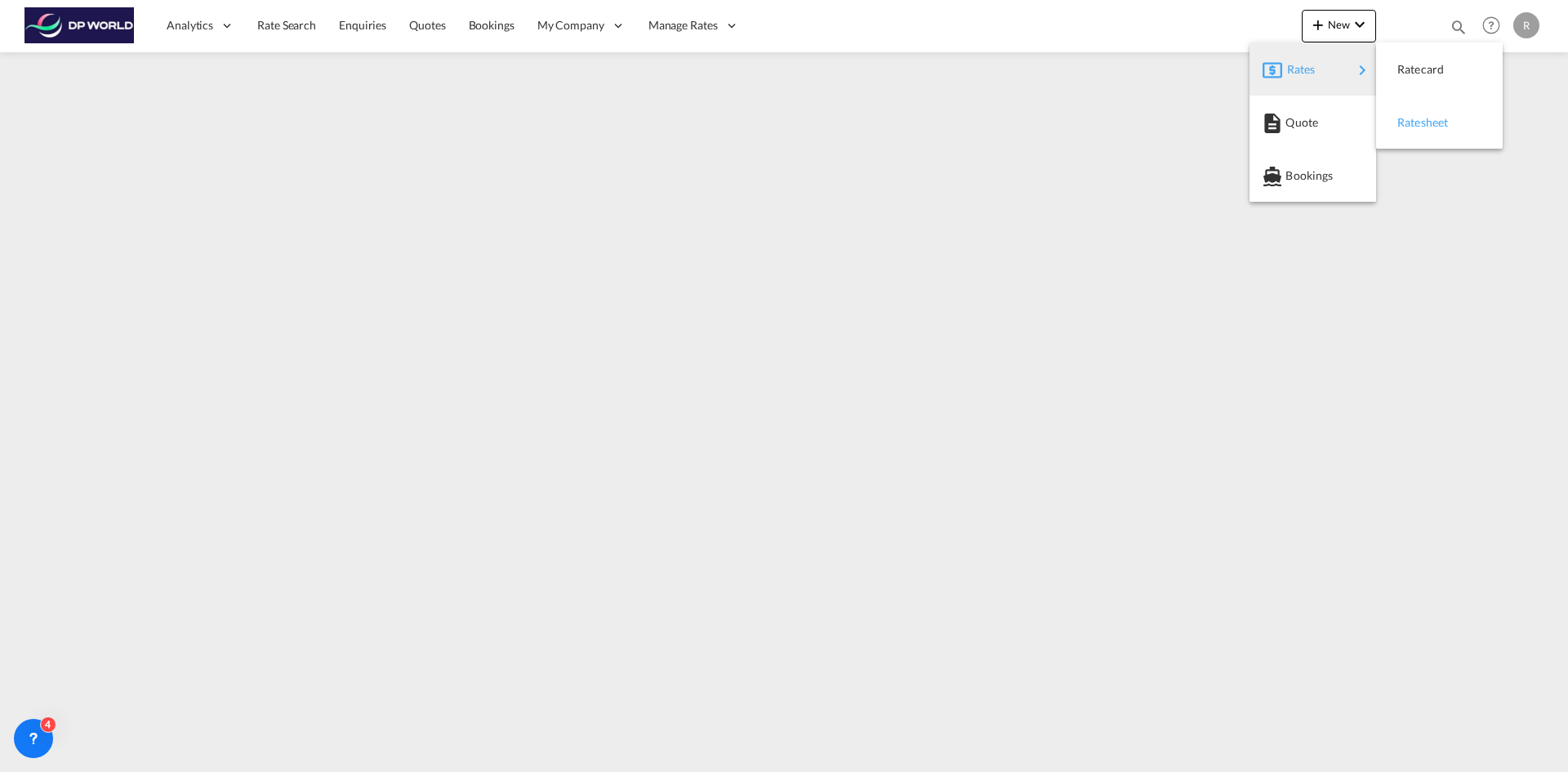
click at [1416, 123] on span "Ratesheet" at bounding box center [1407, 123] width 18 height 32
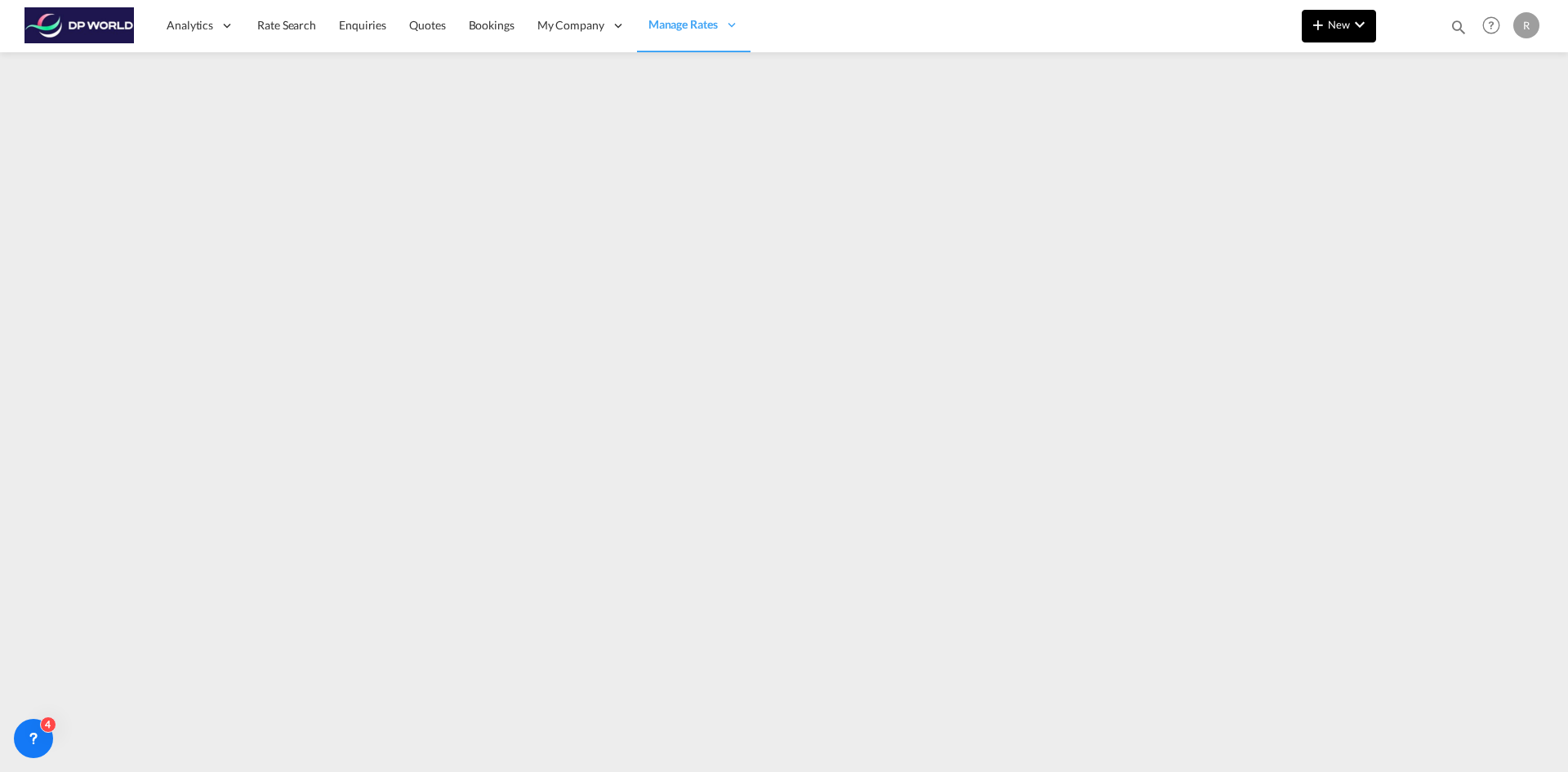
click at [1341, 21] on span "New" at bounding box center [1339, 24] width 61 height 13
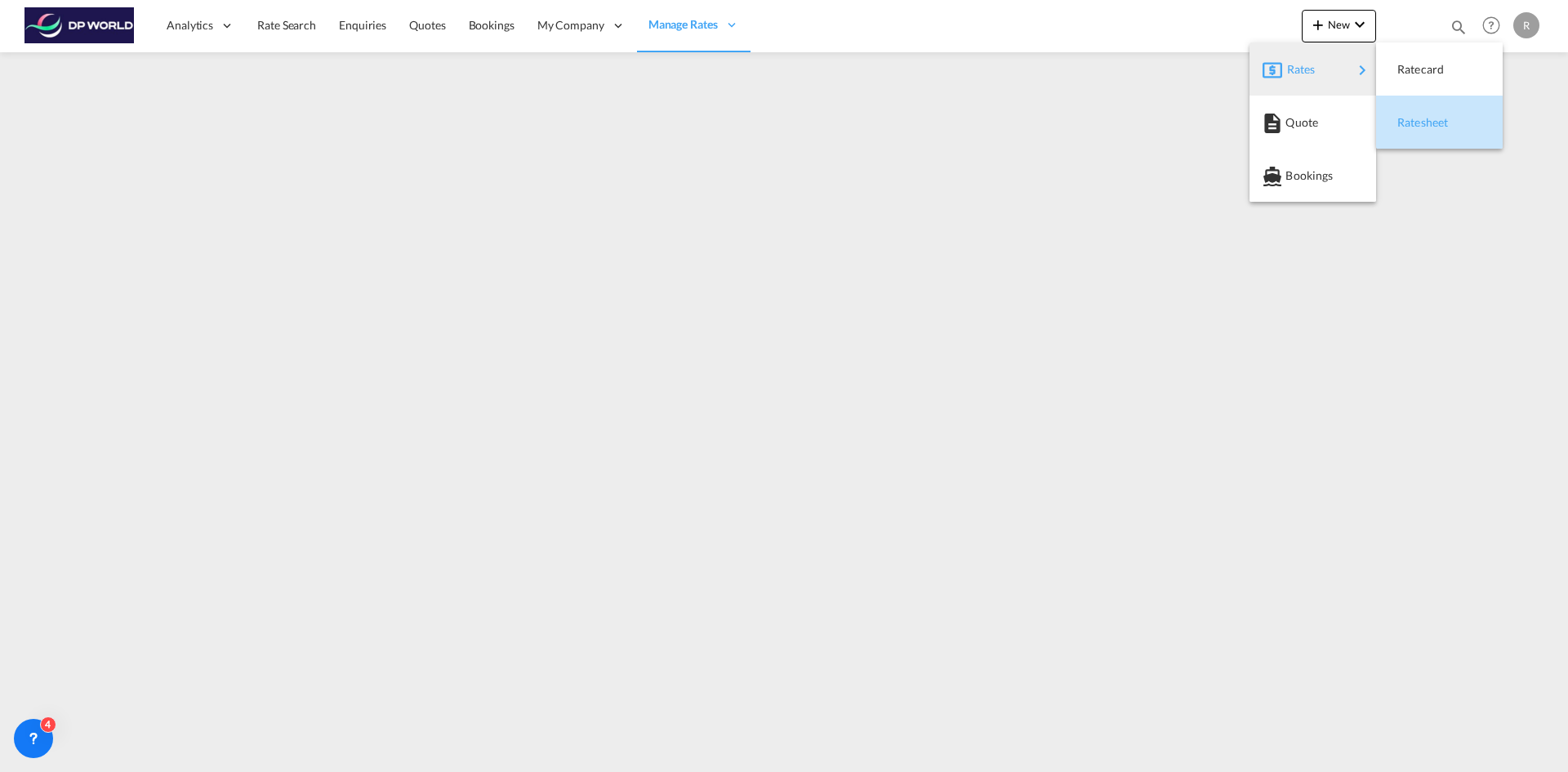
click at [1436, 132] on div "Ratesheet" at bounding box center [1427, 123] width 60 height 41
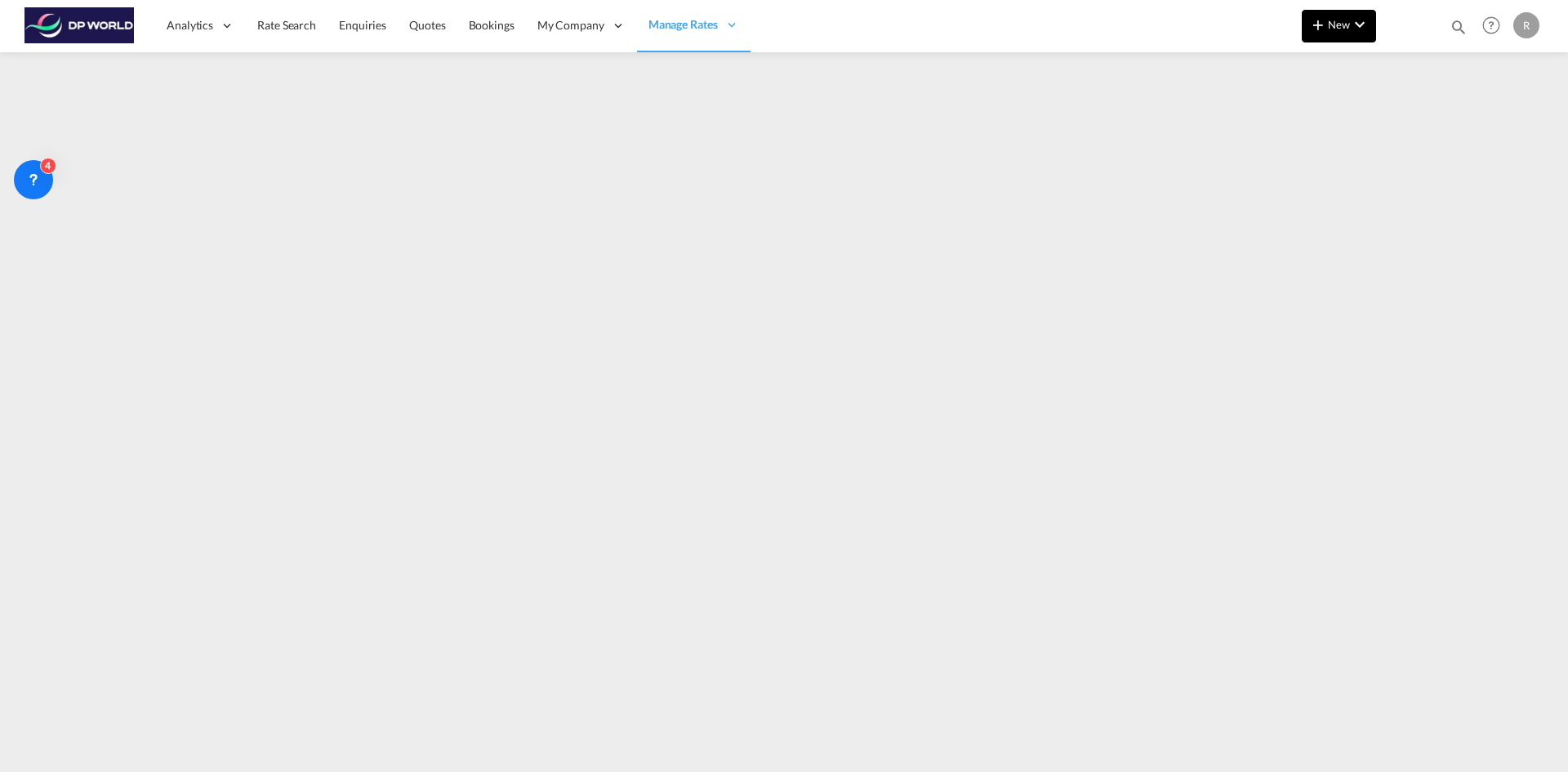
click at [1362, 18] on md-icon "icon-chevron-down" at bounding box center [1360, 24] width 20 height 20
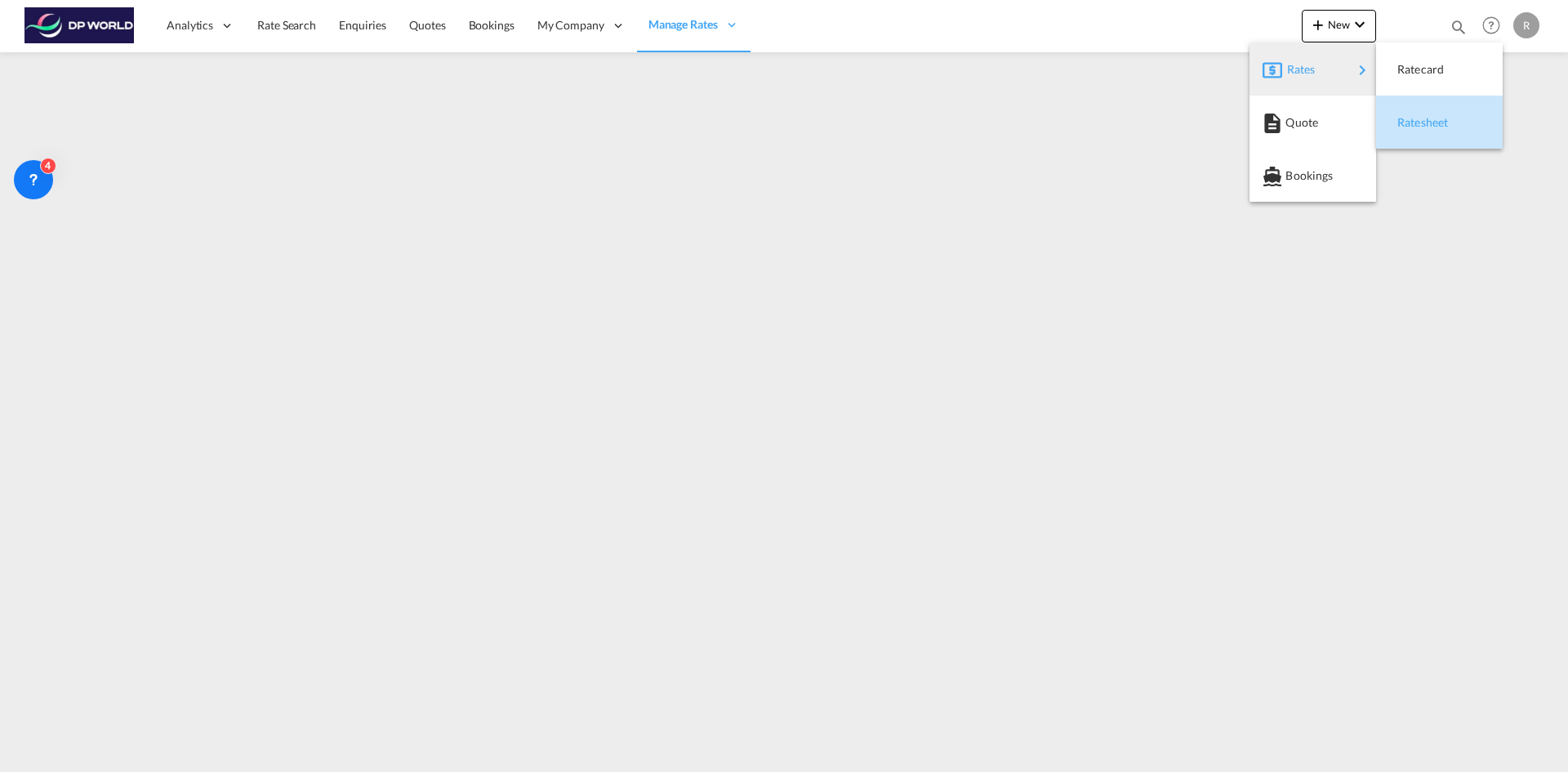
click at [1416, 124] on span "Ratesheet" at bounding box center [1407, 123] width 18 height 32
